Goal: Find specific page/section: Find specific page/section

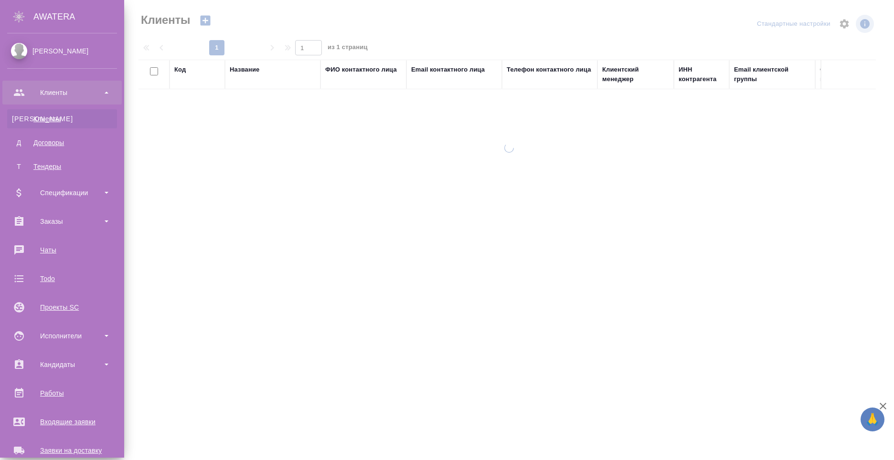
select select "RU"
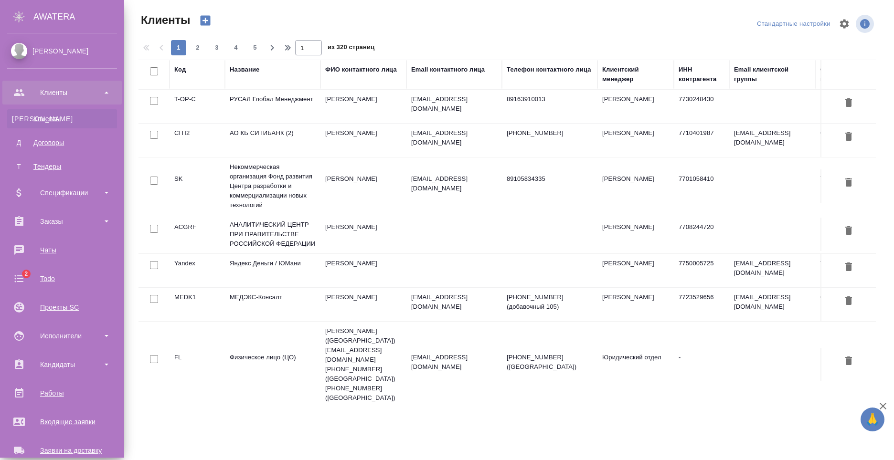
scroll to position [162, 0]
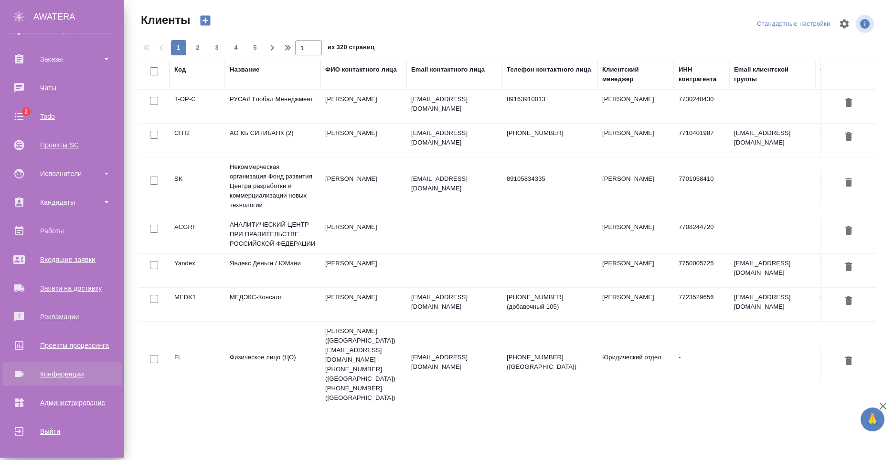
click at [75, 370] on div "Конференции" at bounding box center [62, 374] width 110 height 14
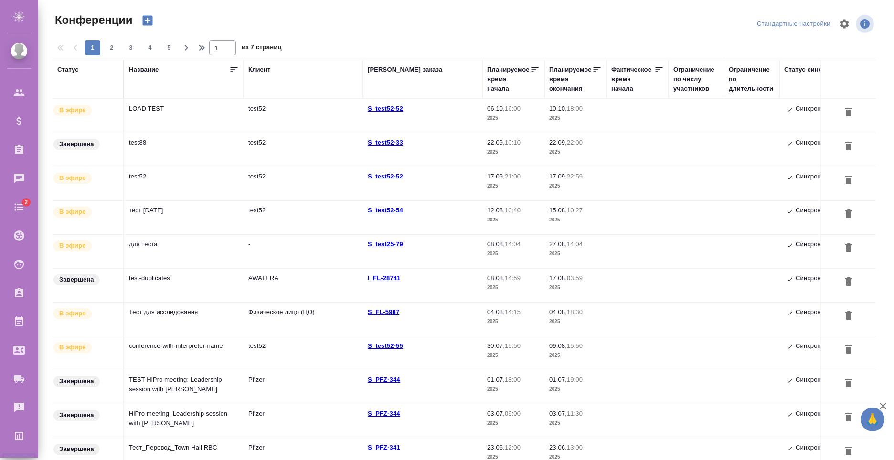
type input "[PERSON_NAME]"
click at [179, 111] on td "LOAD TEST" at bounding box center [183, 115] width 119 height 33
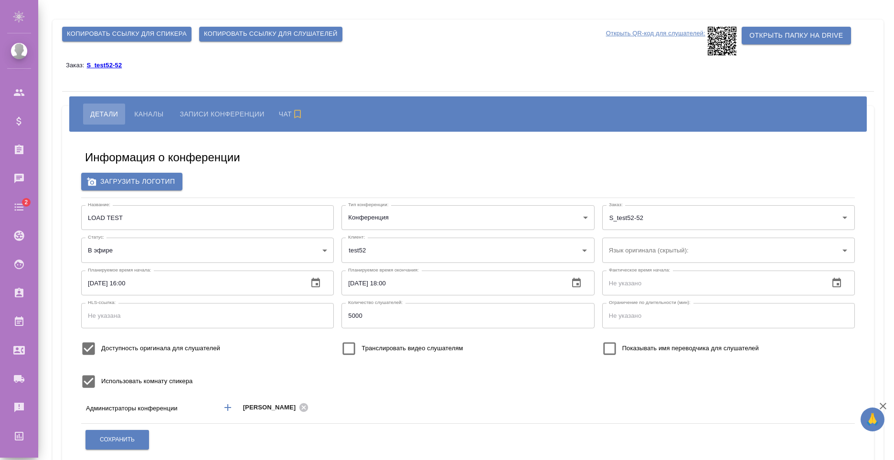
type input "test52"
click at [245, 33] on span "Копировать ссылку для слушателей" at bounding box center [271, 34] width 134 height 11
